Goal: Navigation & Orientation: Find specific page/section

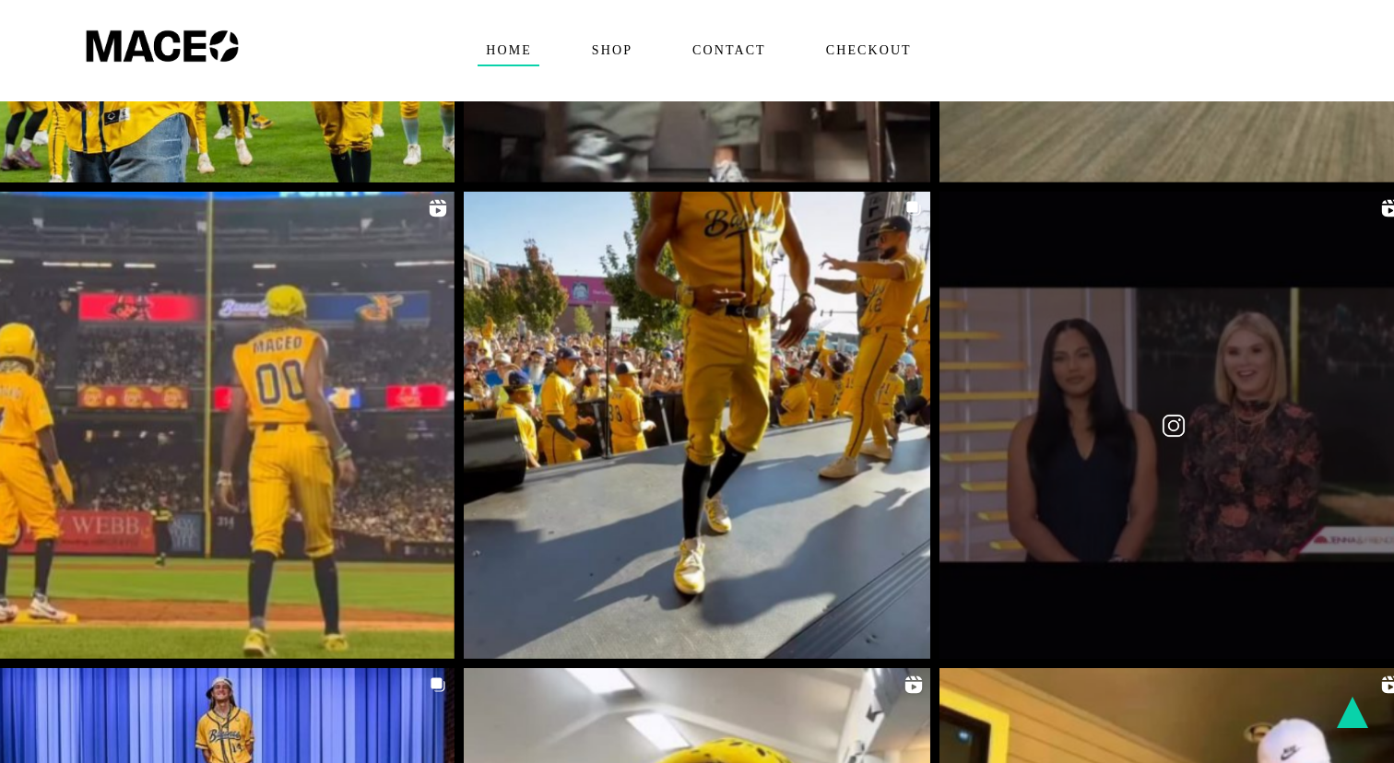
scroll to position [3141, 0]
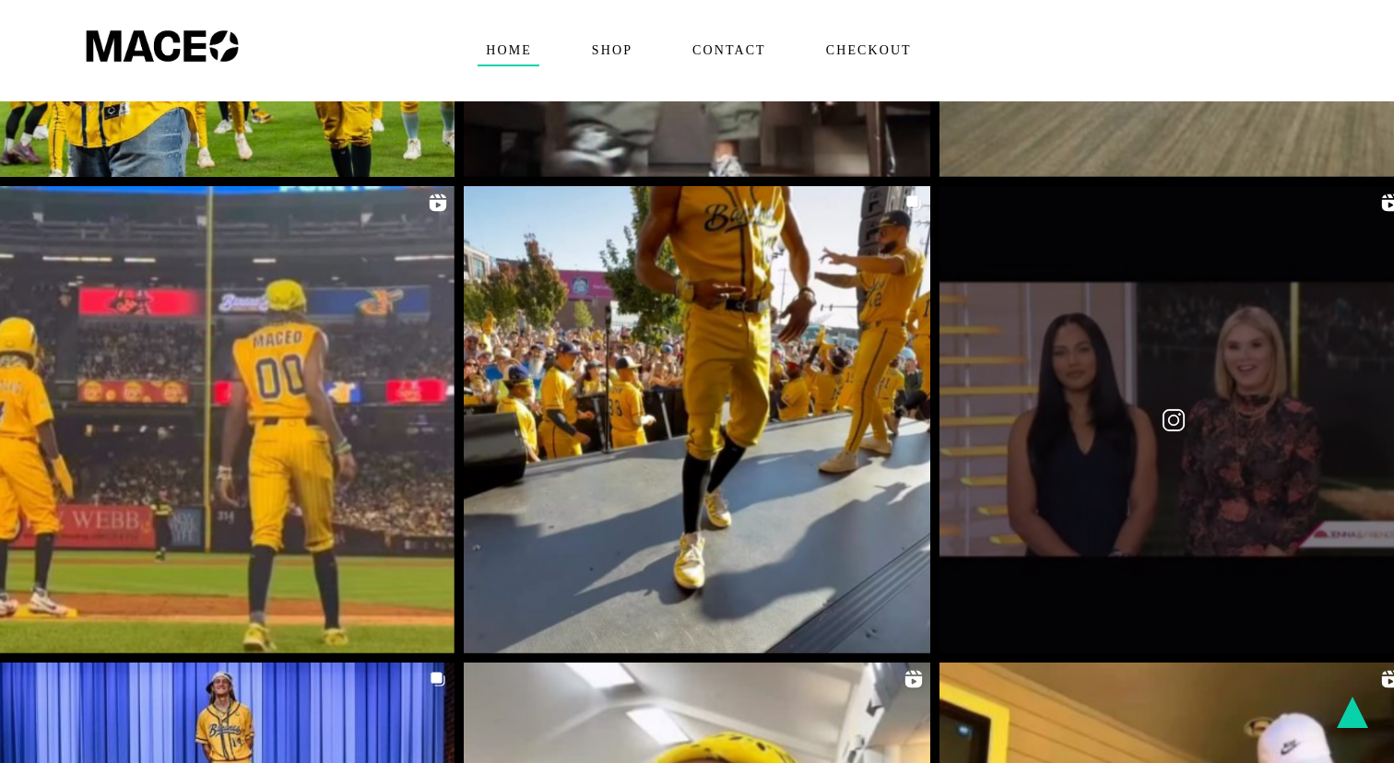
click at [1121, 374] on link at bounding box center [1173, 419] width 467 height 467
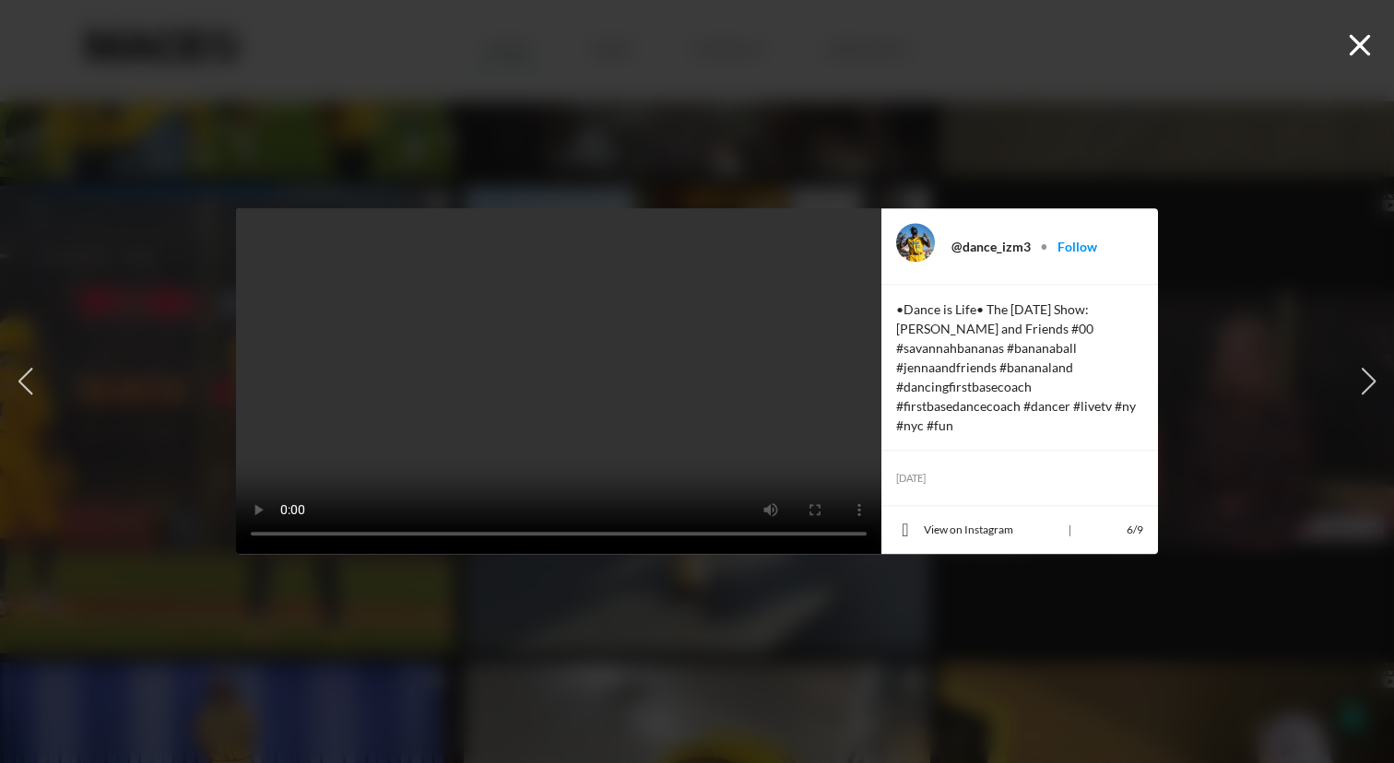
click at [1363, 44] on icon "button" at bounding box center [1360, 45] width 21 height 21
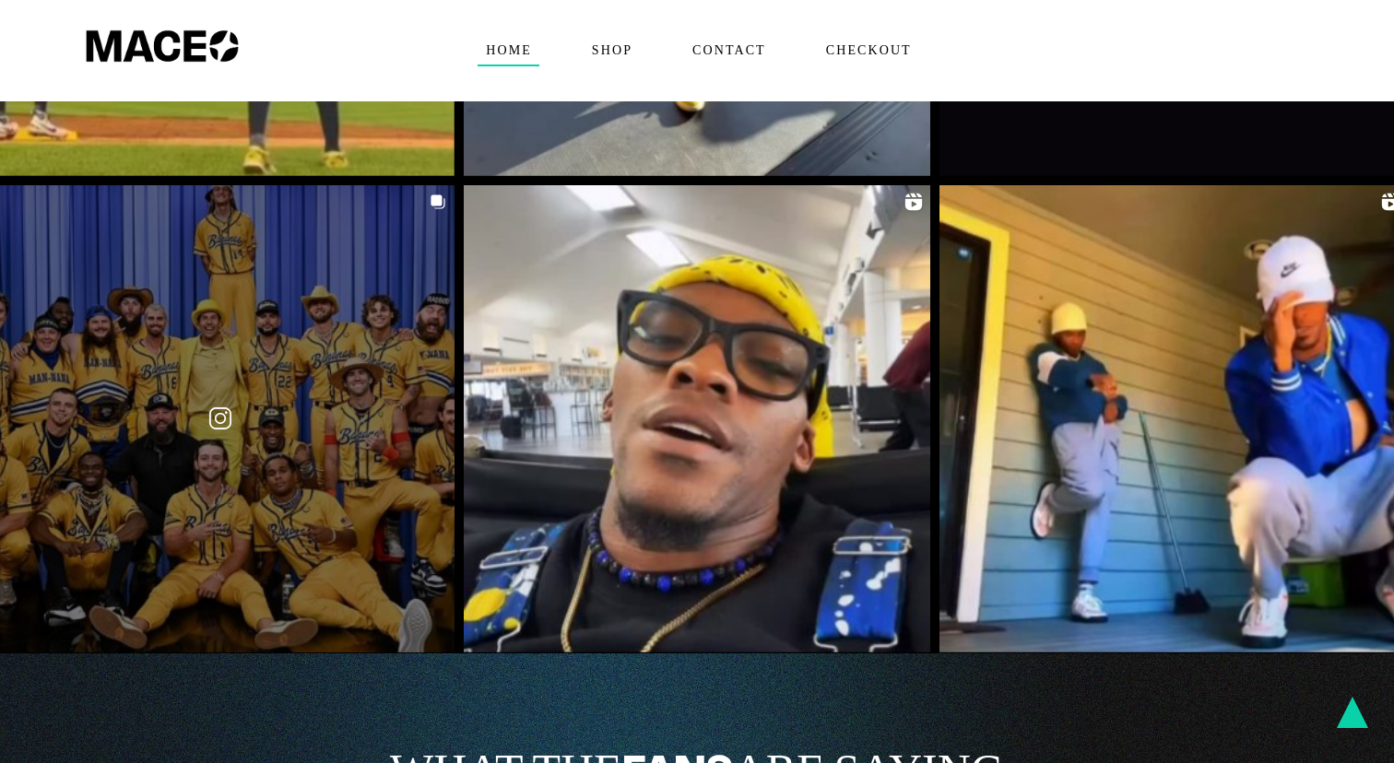
scroll to position [3620, 0]
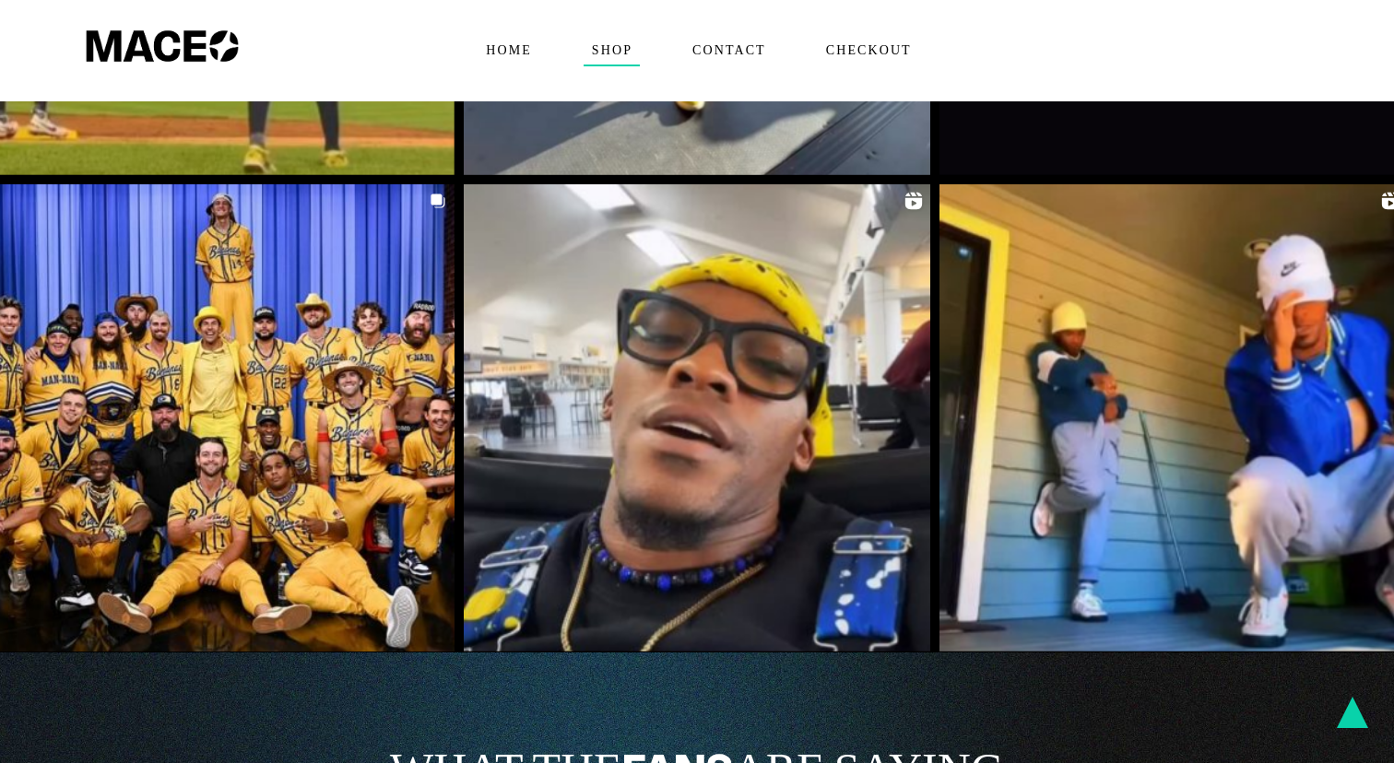
click at [610, 49] on span "Shop" at bounding box center [612, 51] width 56 height 30
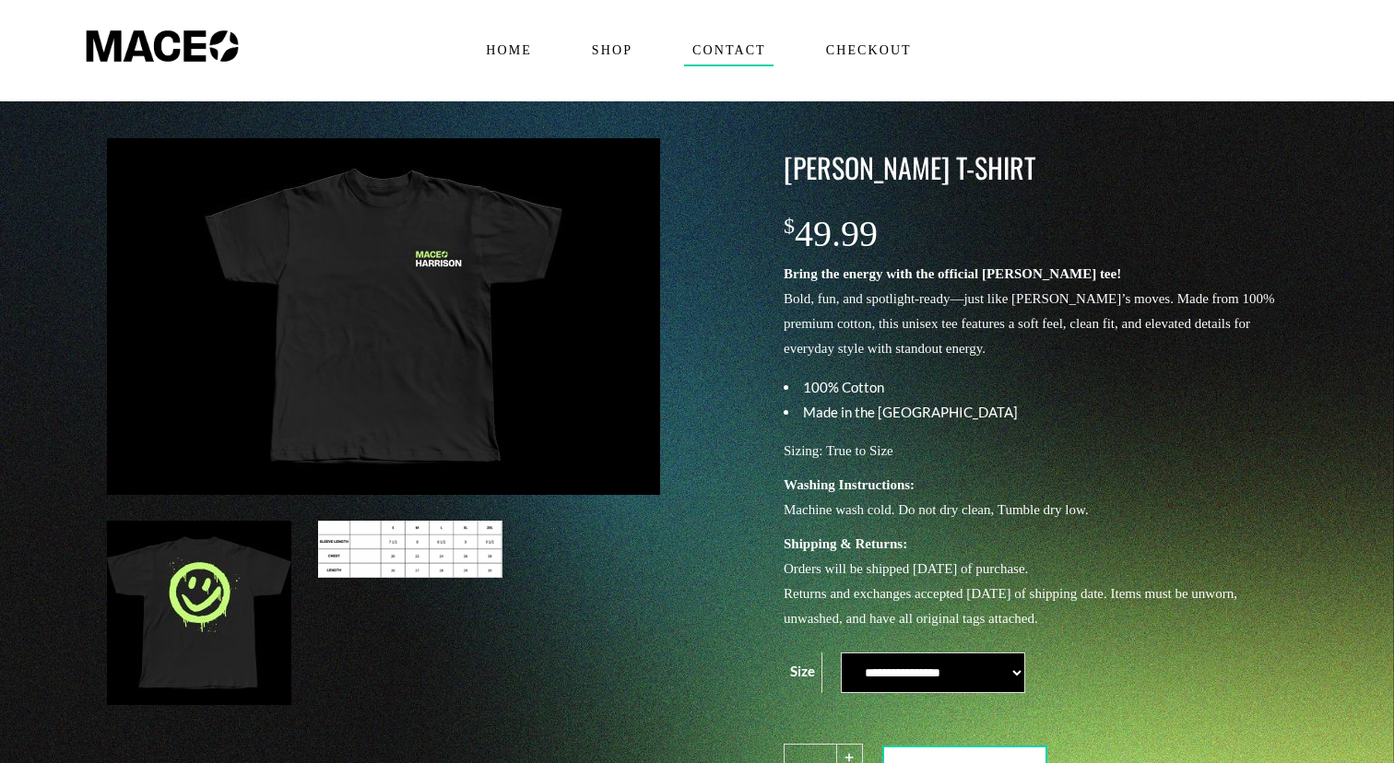
click at [732, 44] on span "Contact" at bounding box center [728, 51] width 89 height 30
